Goal: Find specific page/section: Find specific page/section

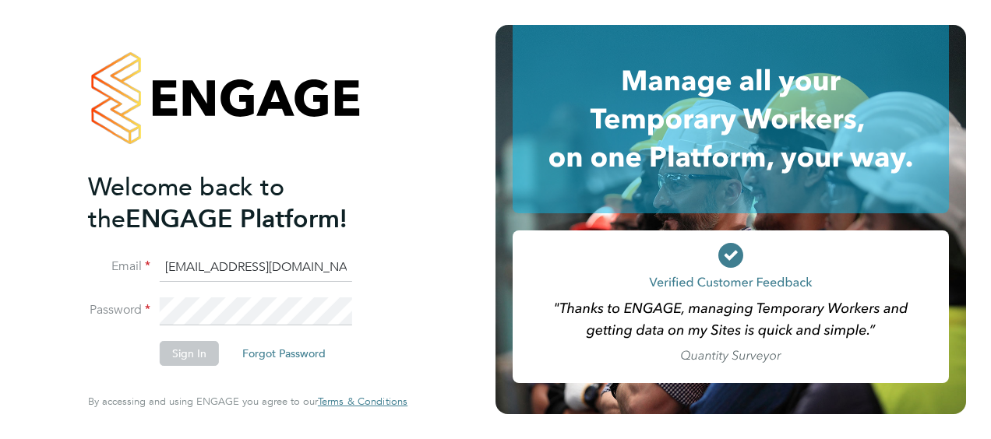
click at [271, 351] on button "Forgot Password" at bounding box center [284, 353] width 108 height 25
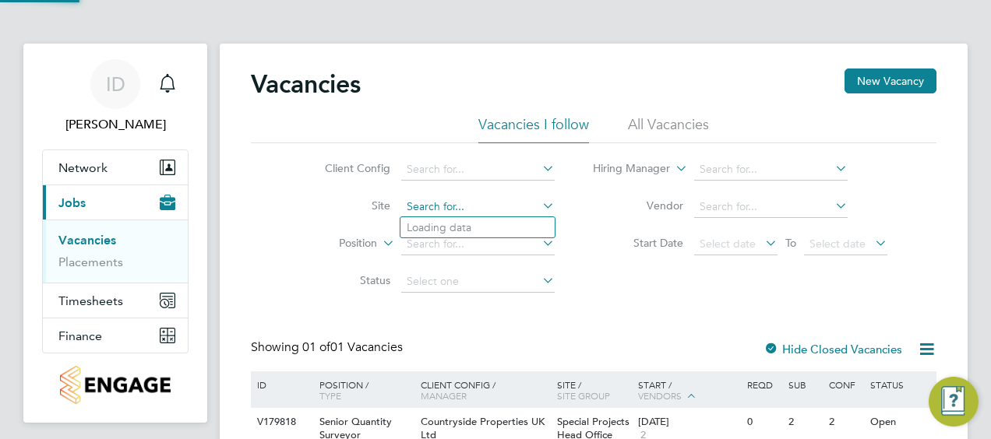
click at [490, 197] on input at bounding box center [477, 207] width 153 height 22
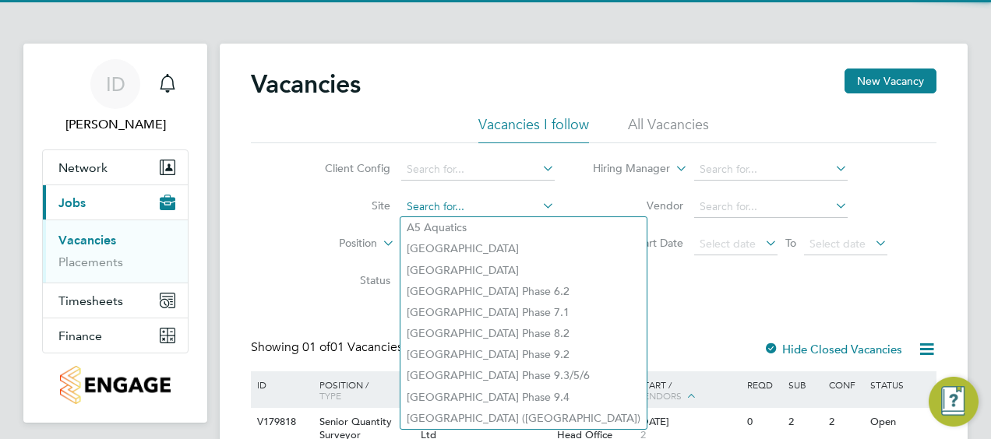
paste input "[GEOGRAPHIC_DATA] site."
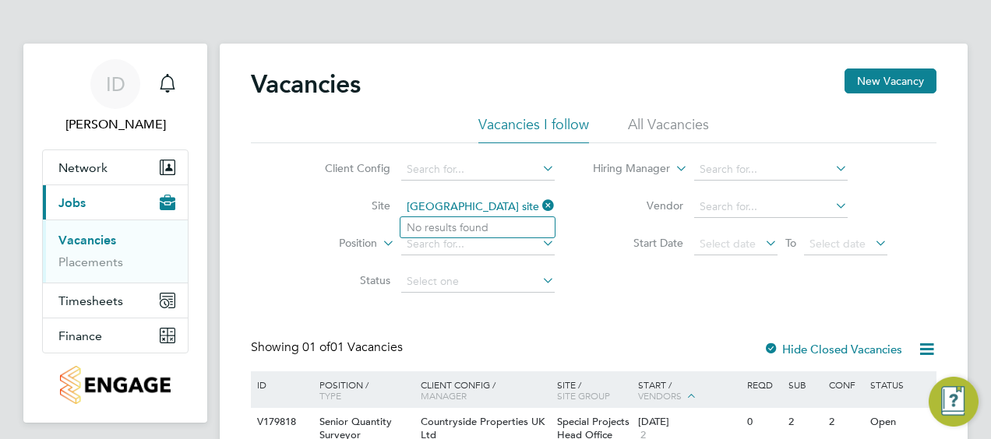
click at [518, 203] on input "[GEOGRAPHIC_DATA] site." at bounding box center [477, 207] width 153 height 22
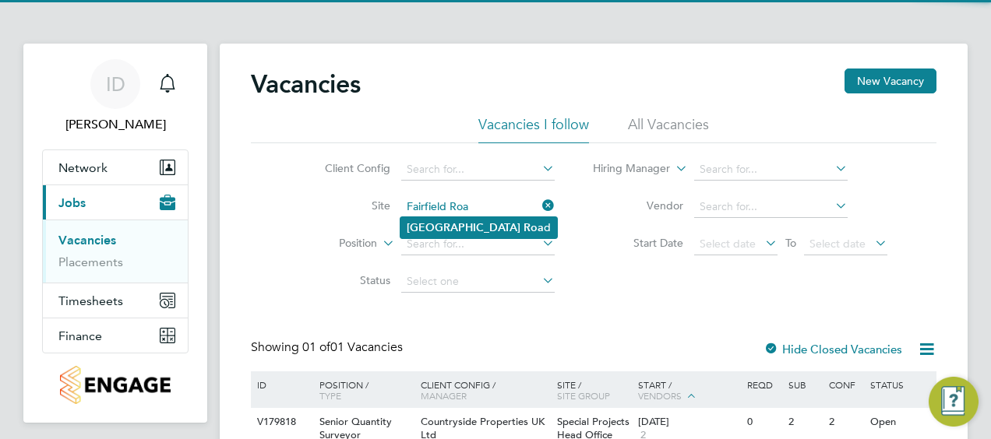
click at [495, 221] on li "Fairfield Roa d" at bounding box center [478, 227] width 157 height 21
type input "[GEOGRAPHIC_DATA]"
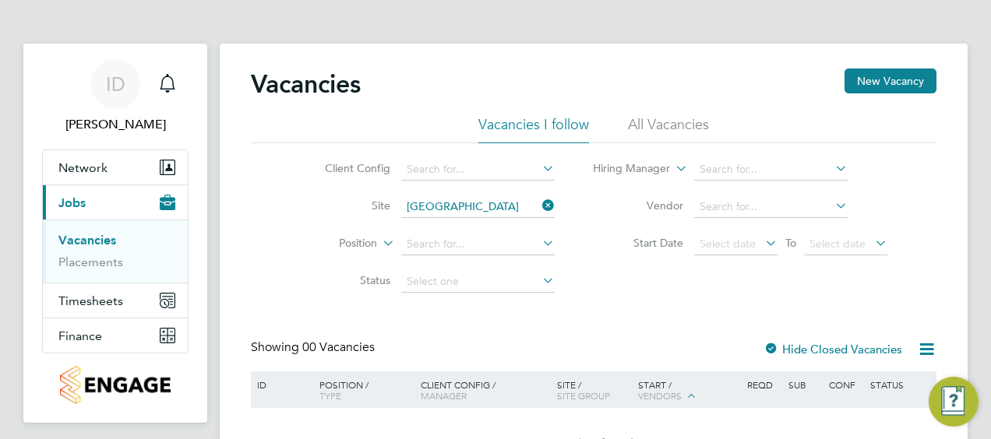
click at [668, 118] on li "All Vacancies" at bounding box center [668, 129] width 81 height 28
drag, startPoint x: 103, startPoint y: 260, endPoint x: 175, endPoint y: 260, distance: 72.5
click at [103, 260] on link "Placements" at bounding box center [90, 262] width 65 height 15
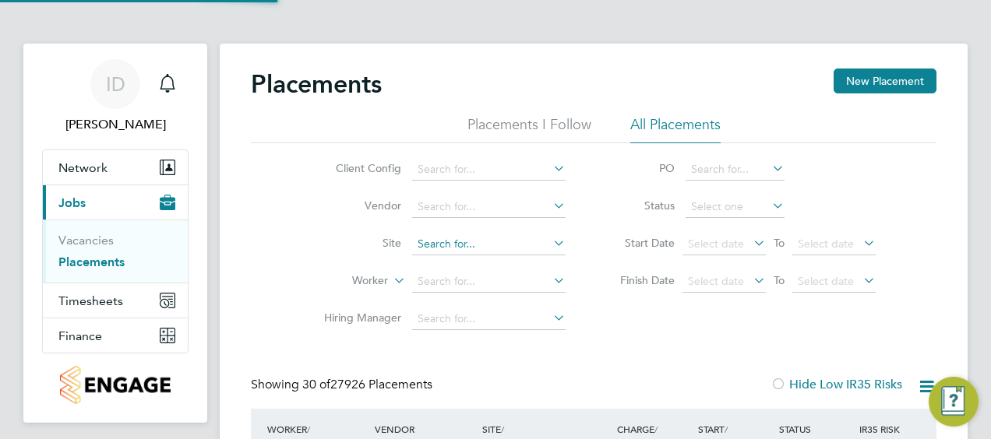
click at [489, 242] on input at bounding box center [488, 245] width 153 height 22
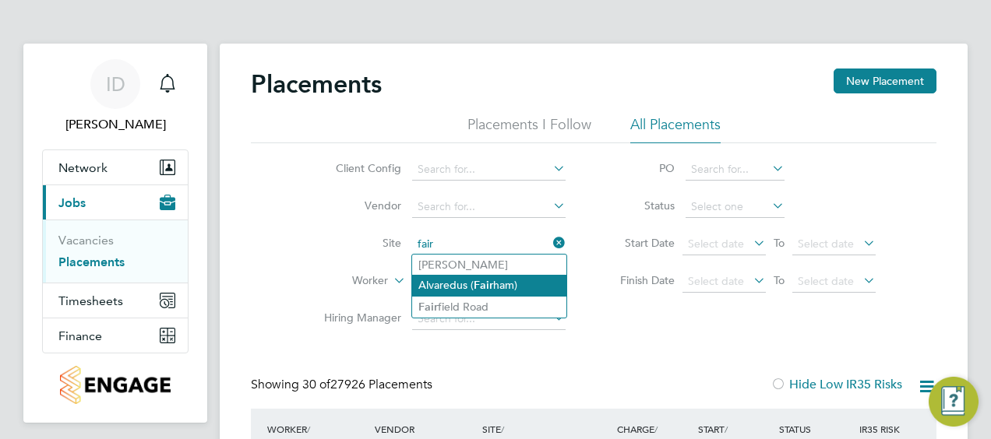
drag, startPoint x: 480, startPoint y: 311, endPoint x: 550, endPoint y: 280, distance: 76.7
click at [480, 309] on li "Fair field Road" at bounding box center [489, 307] width 154 height 21
type input "Fairfield Road"
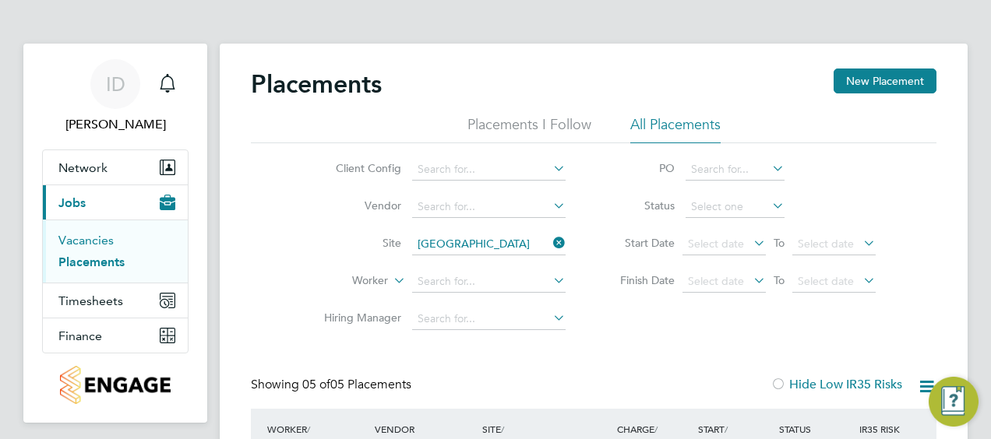
click at [103, 243] on link "Vacancies" at bounding box center [85, 240] width 55 height 15
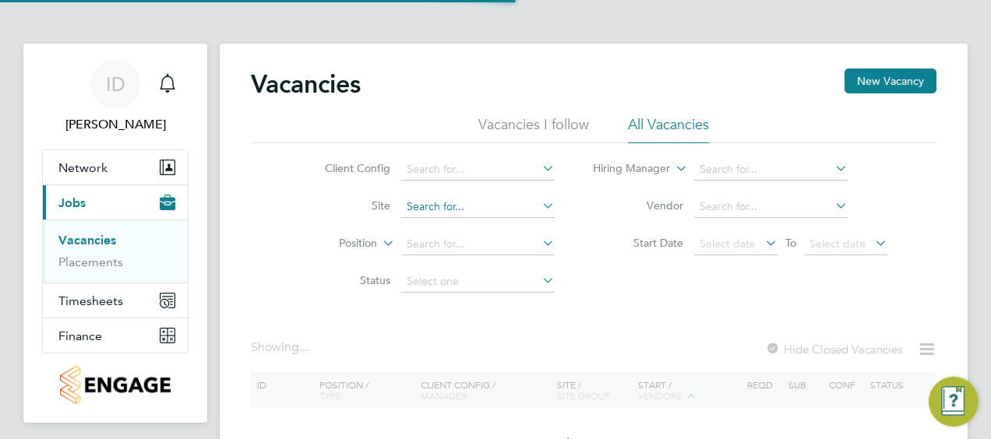
click at [514, 196] on input at bounding box center [477, 207] width 153 height 22
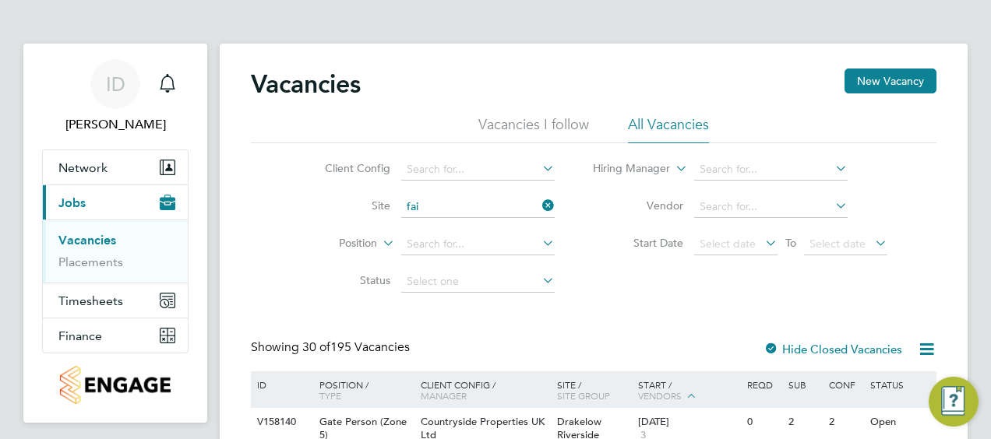
click at [475, 274] on li "Fai rfield Road" at bounding box center [477, 269] width 154 height 21
type input "Fairfield Road"
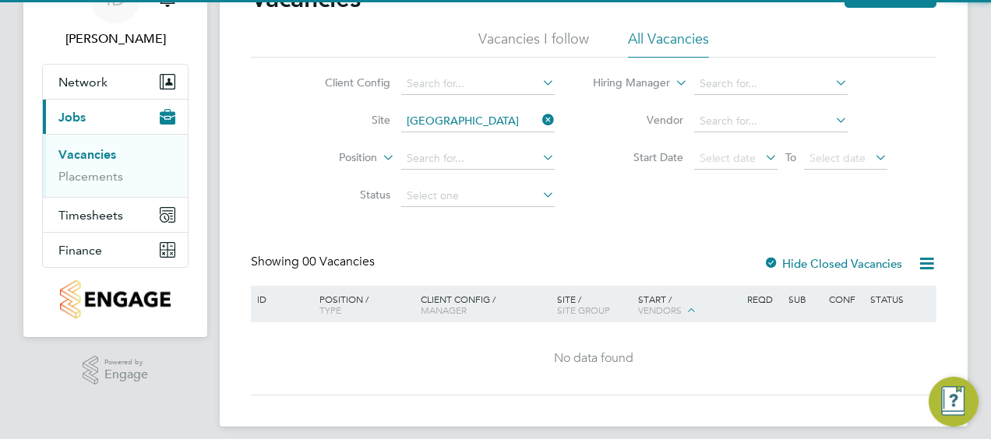
scroll to position [97, 0]
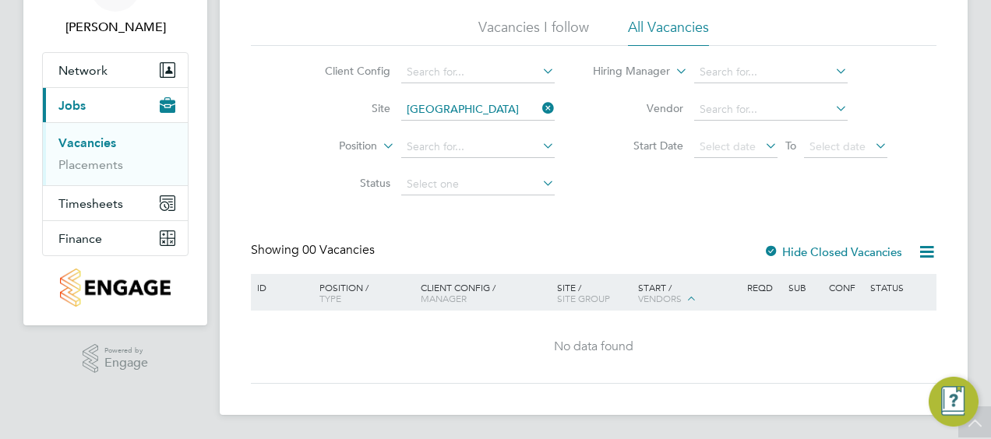
click at [639, 22] on li "All Vacancies" at bounding box center [668, 32] width 81 height 28
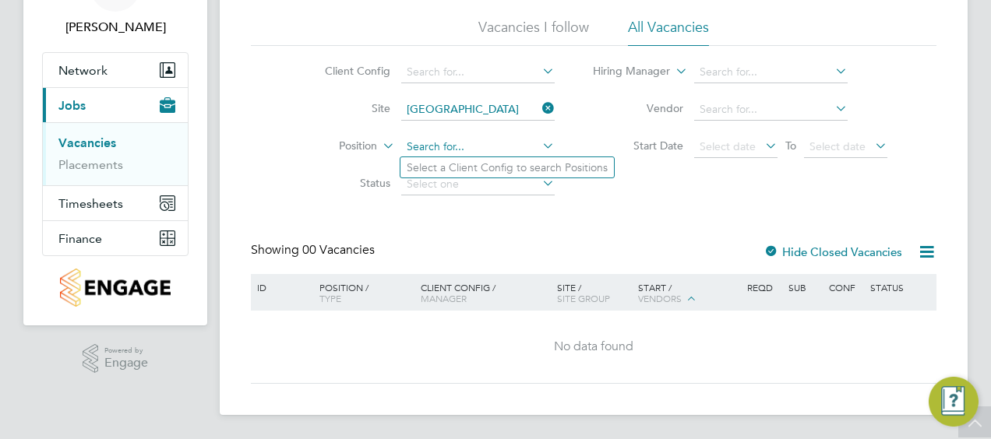
click at [514, 143] on input at bounding box center [477, 147] width 153 height 22
click at [539, 142] on icon at bounding box center [539, 146] width 0 height 22
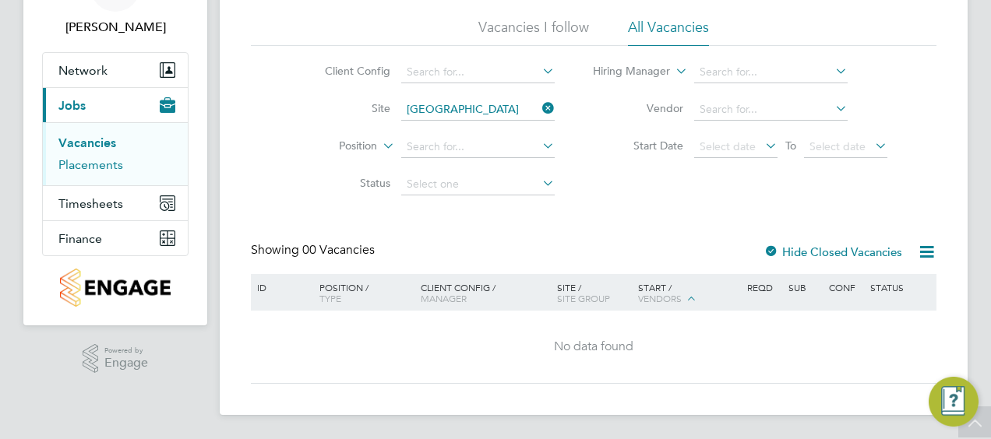
click at [90, 161] on link "Placements" at bounding box center [90, 164] width 65 height 15
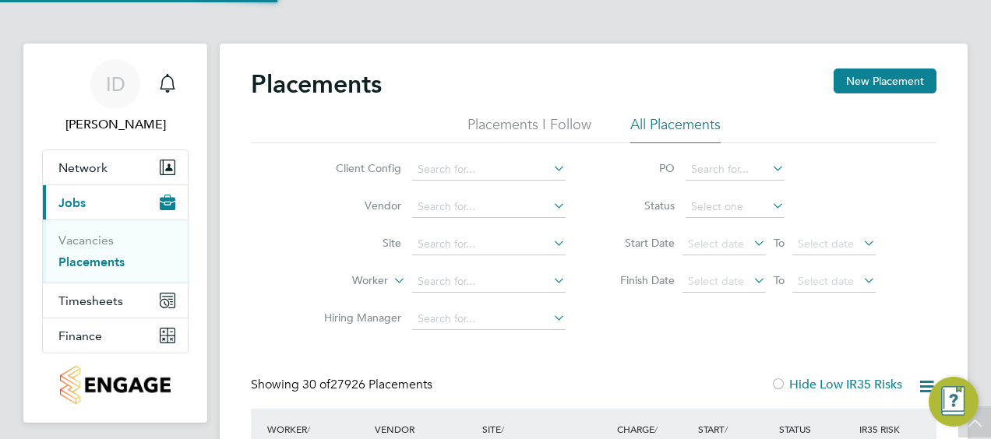
scroll to position [59, 108]
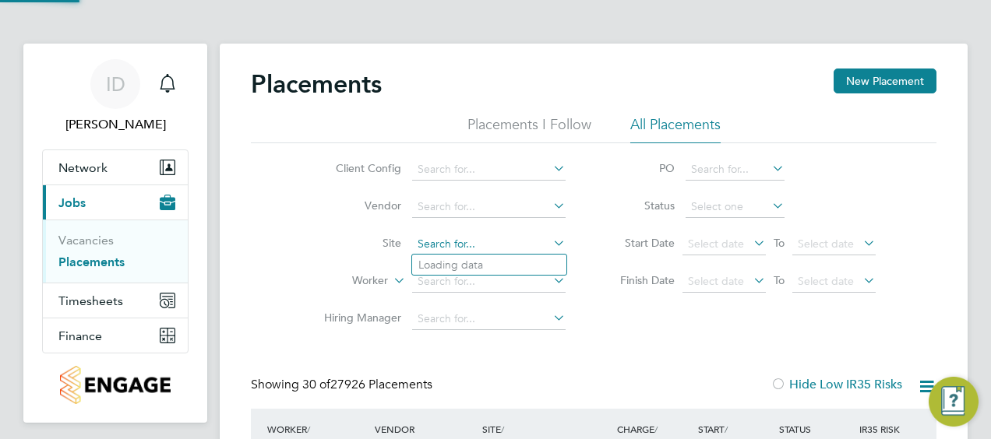
click at [517, 248] on input at bounding box center [488, 245] width 153 height 22
click at [485, 303] on li "Fair field Road" at bounding box center [489, 307] width 154 height 21
type input "Fairfield Road"
click at [519, 237] on input "Fairfield Road" at bounding box center [488, 245] width 153 height 22
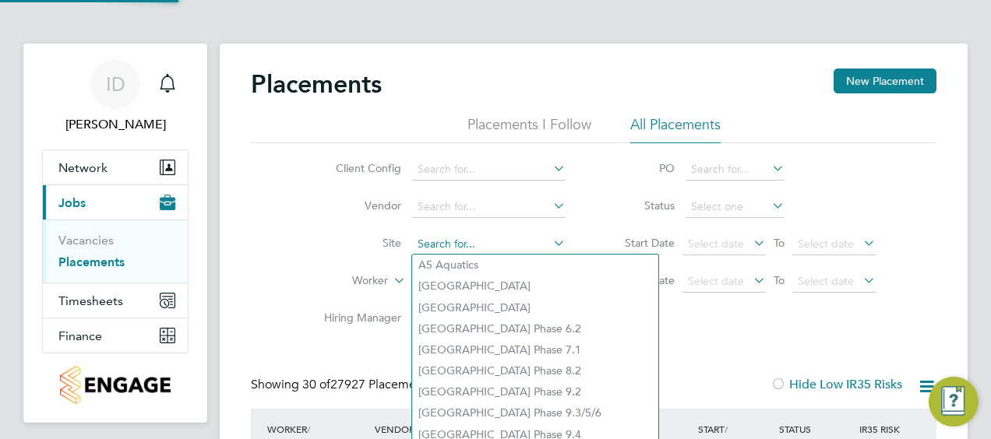
click at [475, 241] on input at bounding box center [488, 245] width 153 height 22
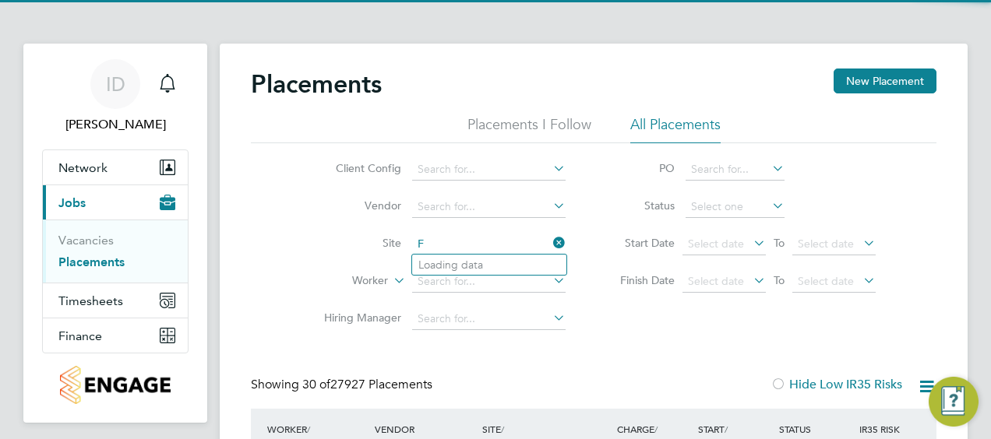
scroll to position [59, 135]
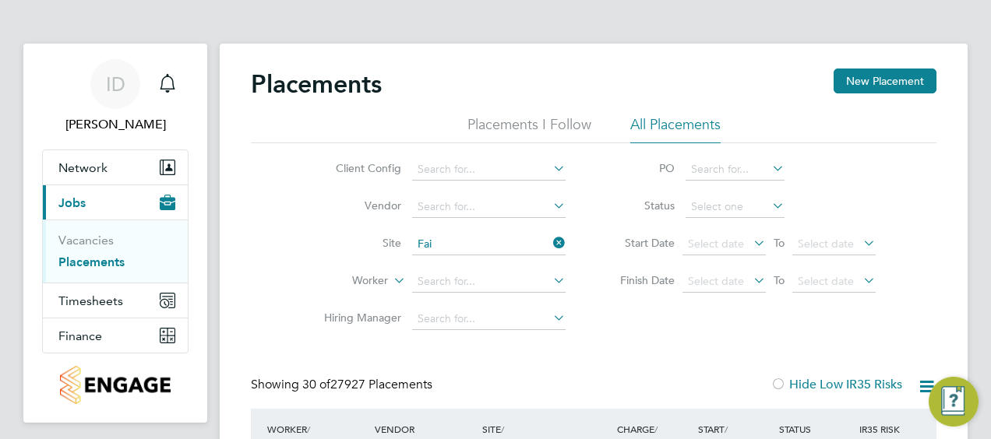
click at [508, 308] on li "Fai rfield Road" at bounding box center [489, 307] width 154 height 21
type input "Fairfield Road"
